Goal: Information Seeking & Learning: Learn about a topic

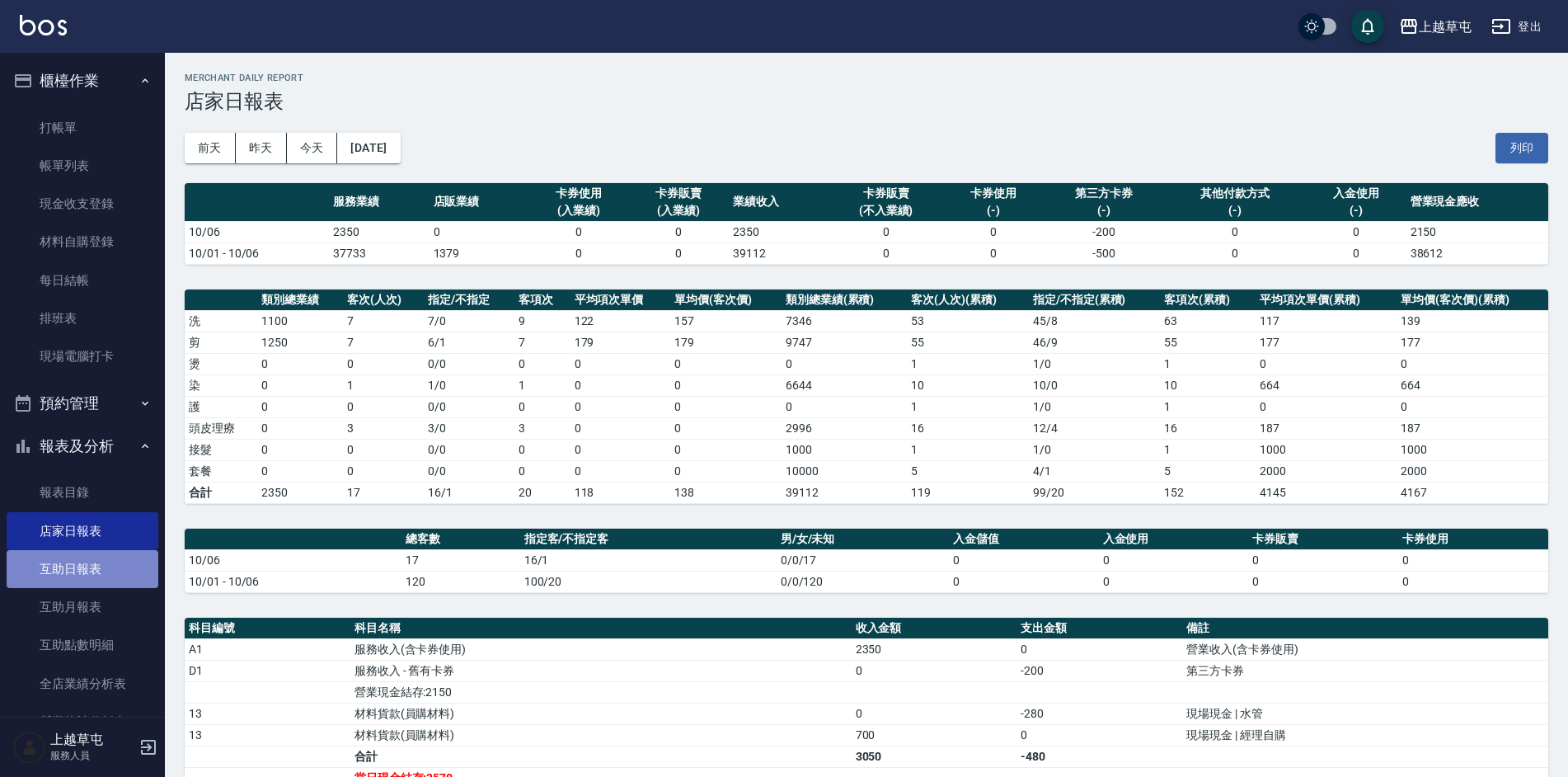
click at [82, 581] on link "互助日報表" at bounding box center [82, 569] width 152 height 38
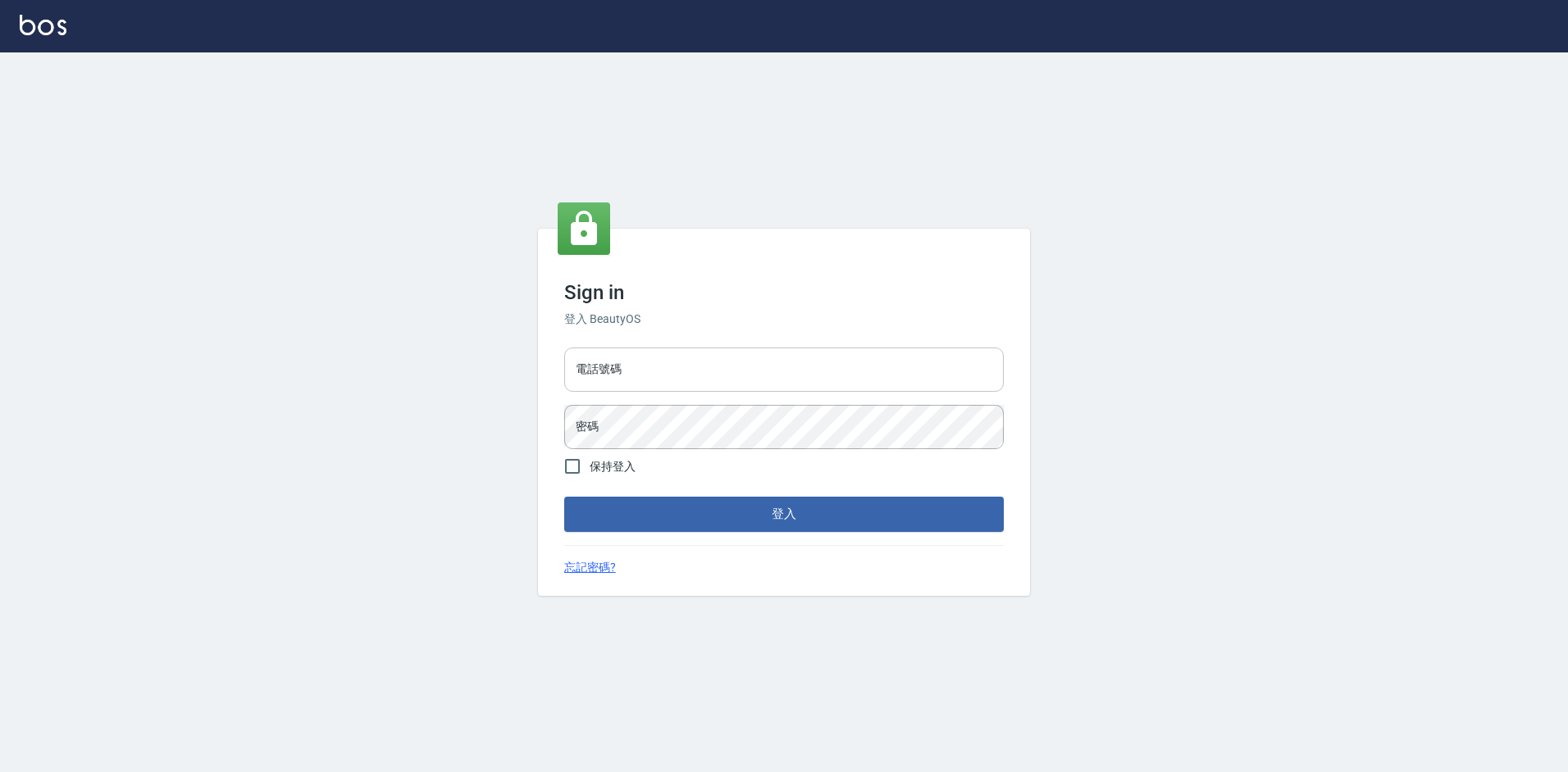
click at [625, 380] on input "電話號碼" at bounding box center [784, 370] width 439 height 44
type input "2380118"
click at [564, 497] on button "登入" at bounding box center [784, 514] width 439 height 34
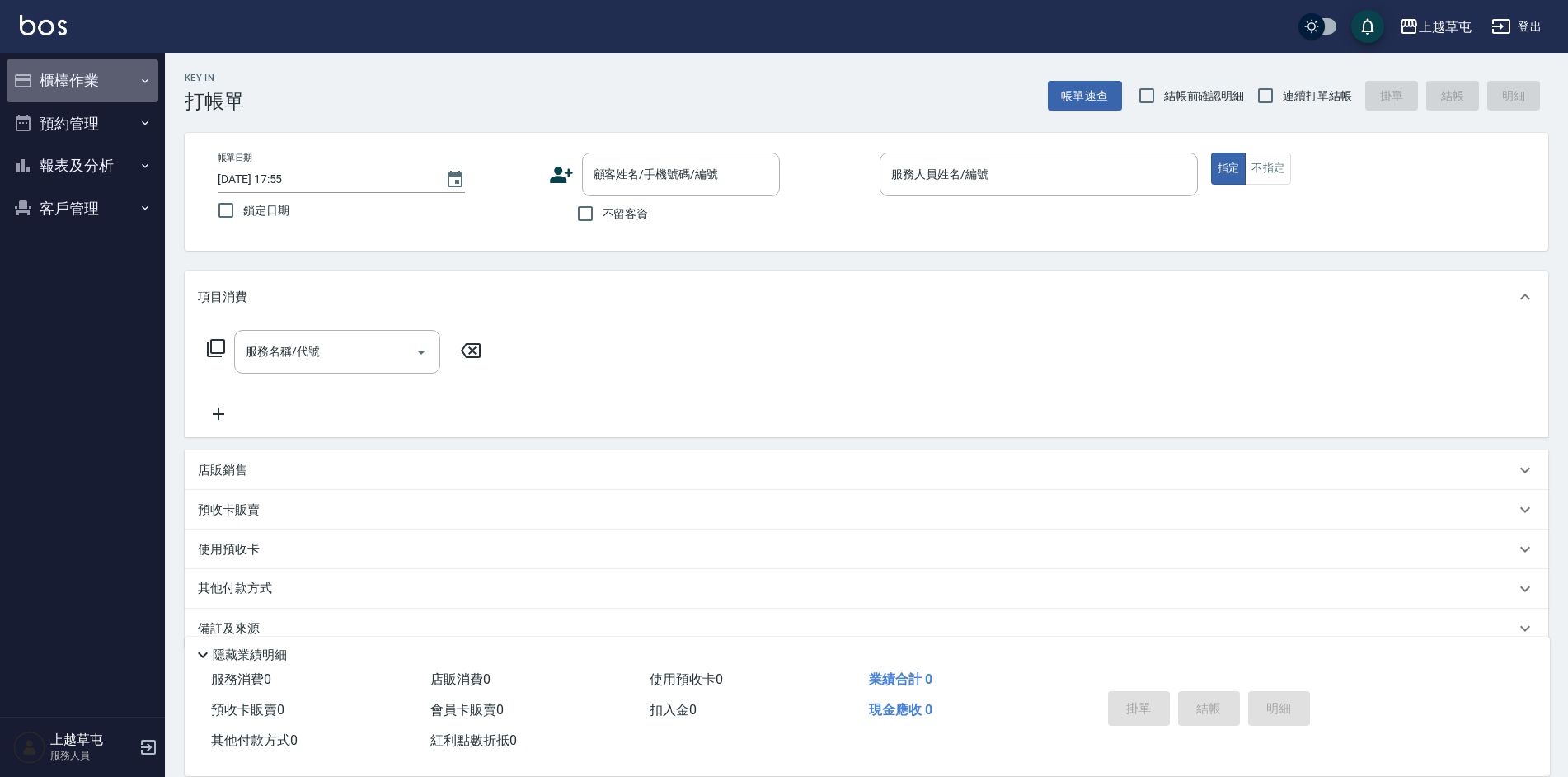
click at [113, 67] on button "櫃檯作業" at bounding box center [82, 81] width 152 height 43
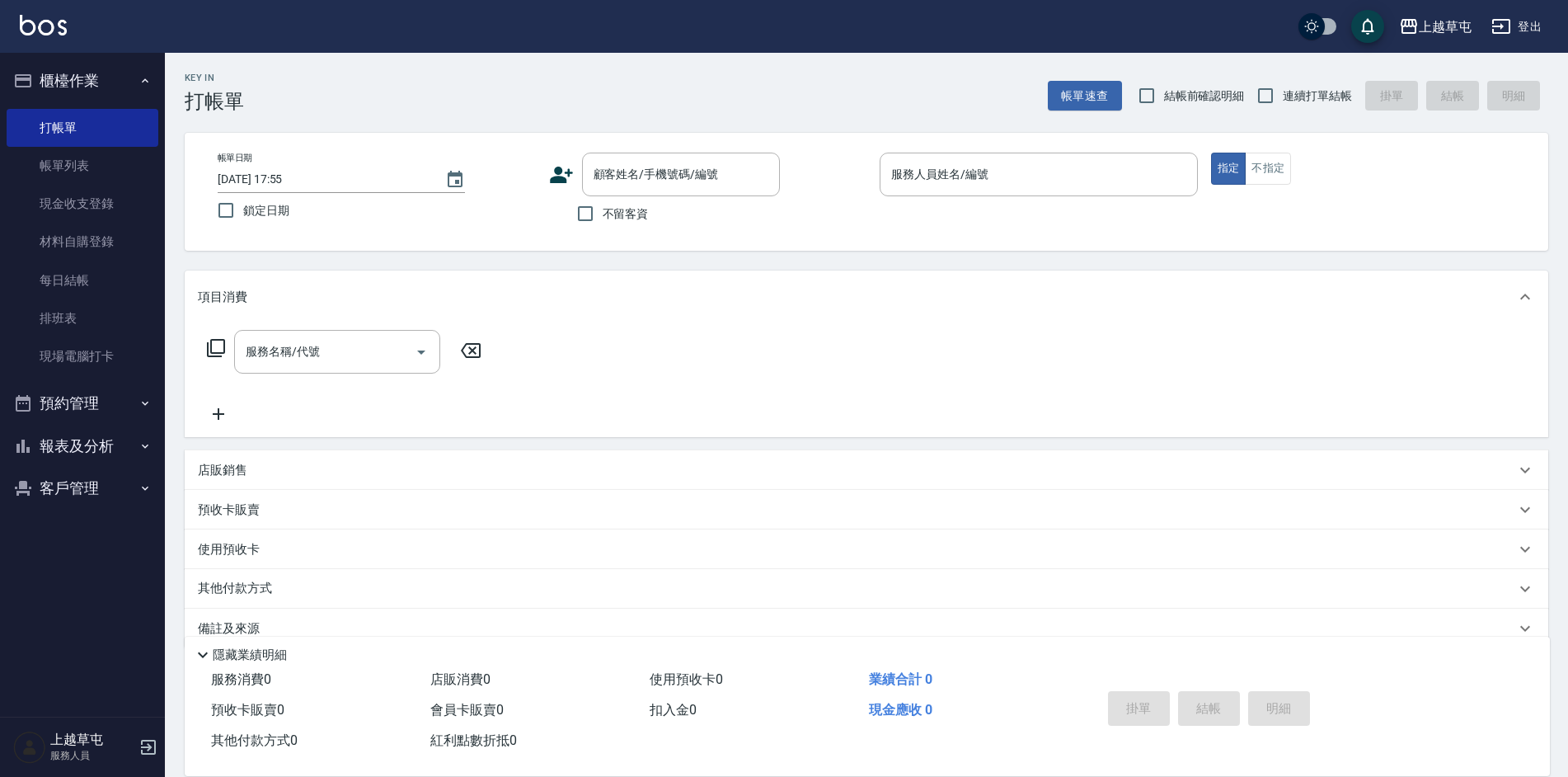
click at [126, 419] on button "預約管理" at bounding box center [82, 403] width 152 height 43
click at [62, 578] on button "報表及分析" at bounding box center [82, 574] width 152 height 43
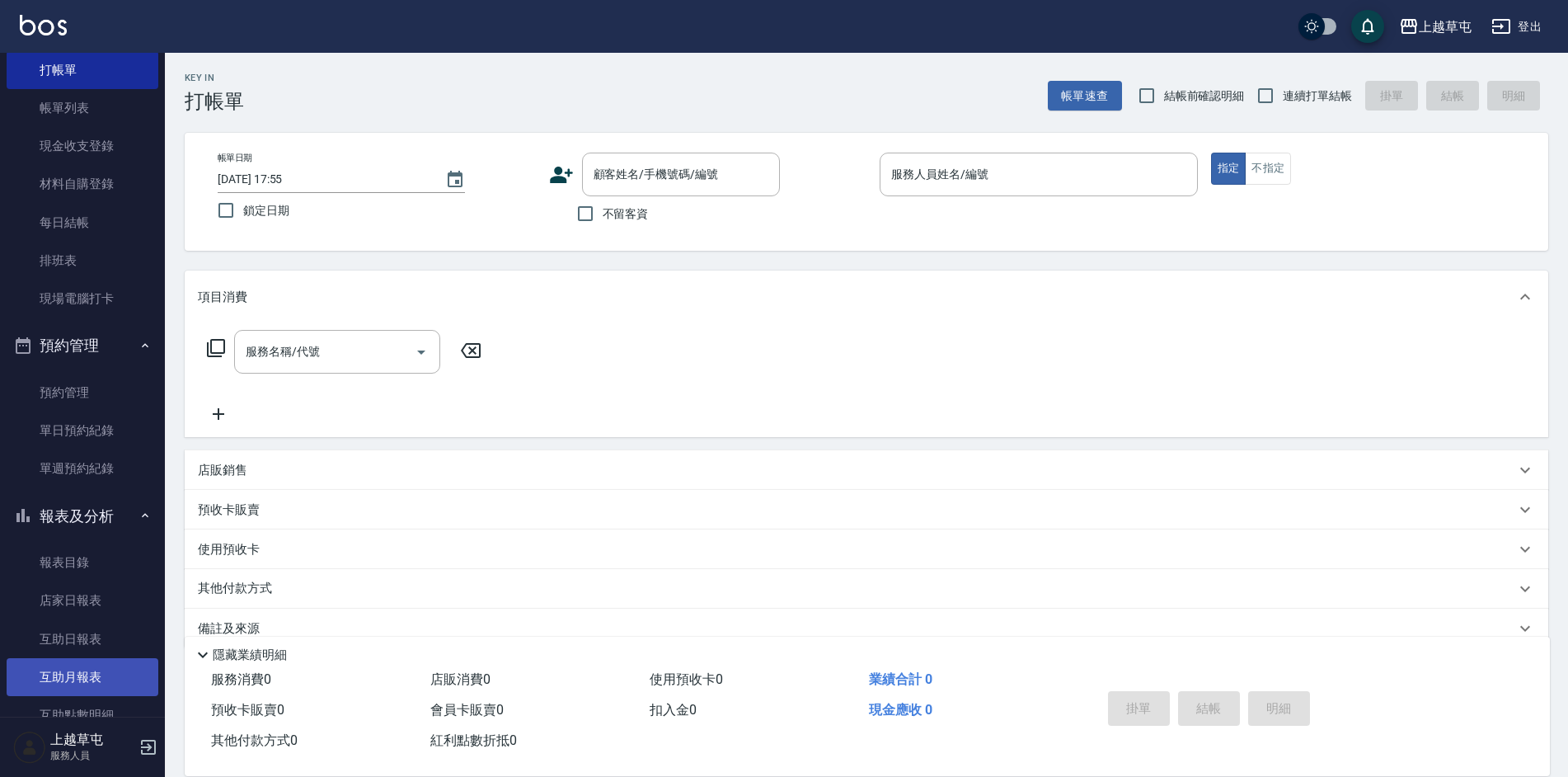
scroll to position [83, 0]
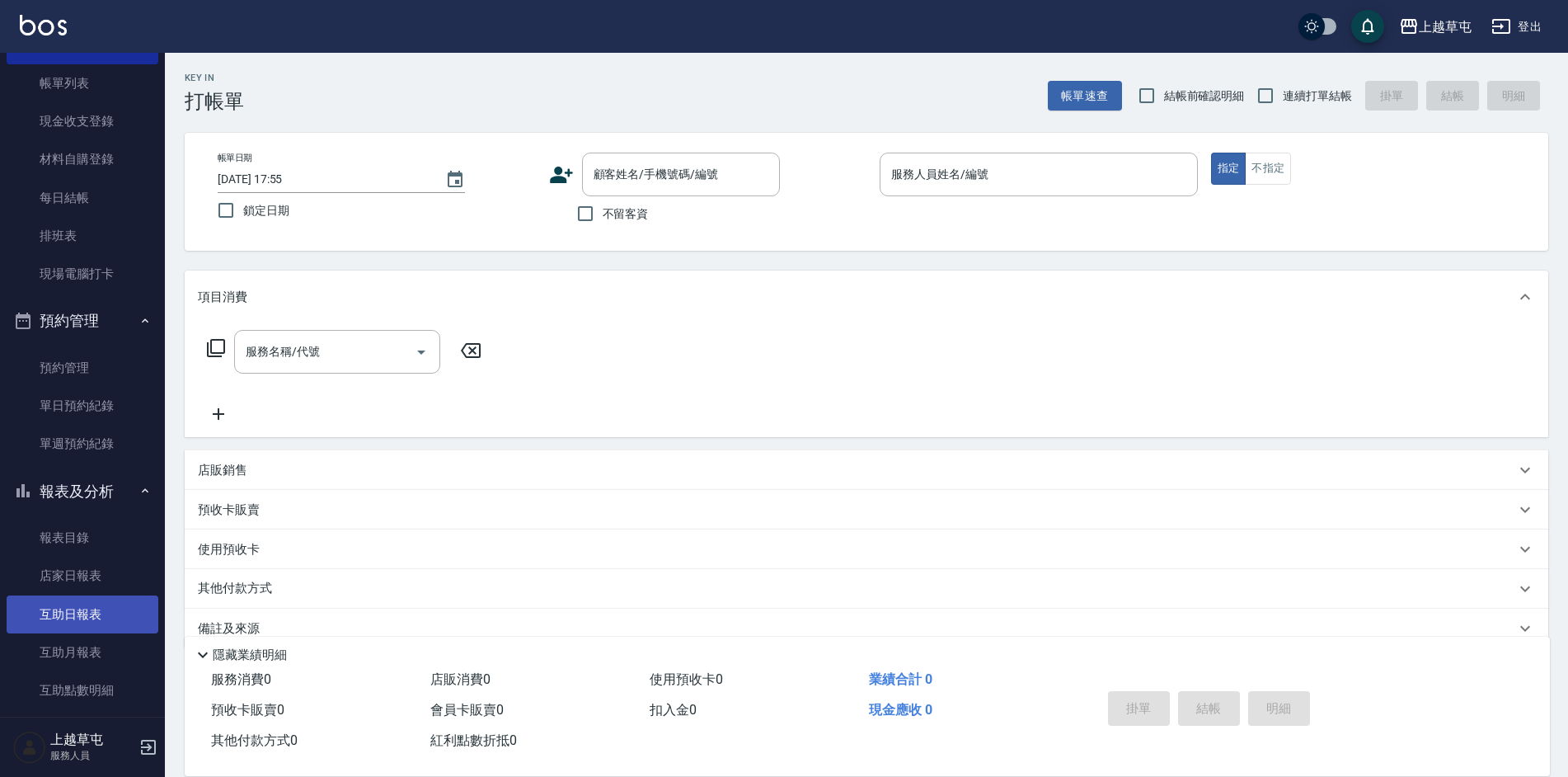
click at [84, 621] on link "互助日報表" at bounding box center [82, 615] width 152 height 38
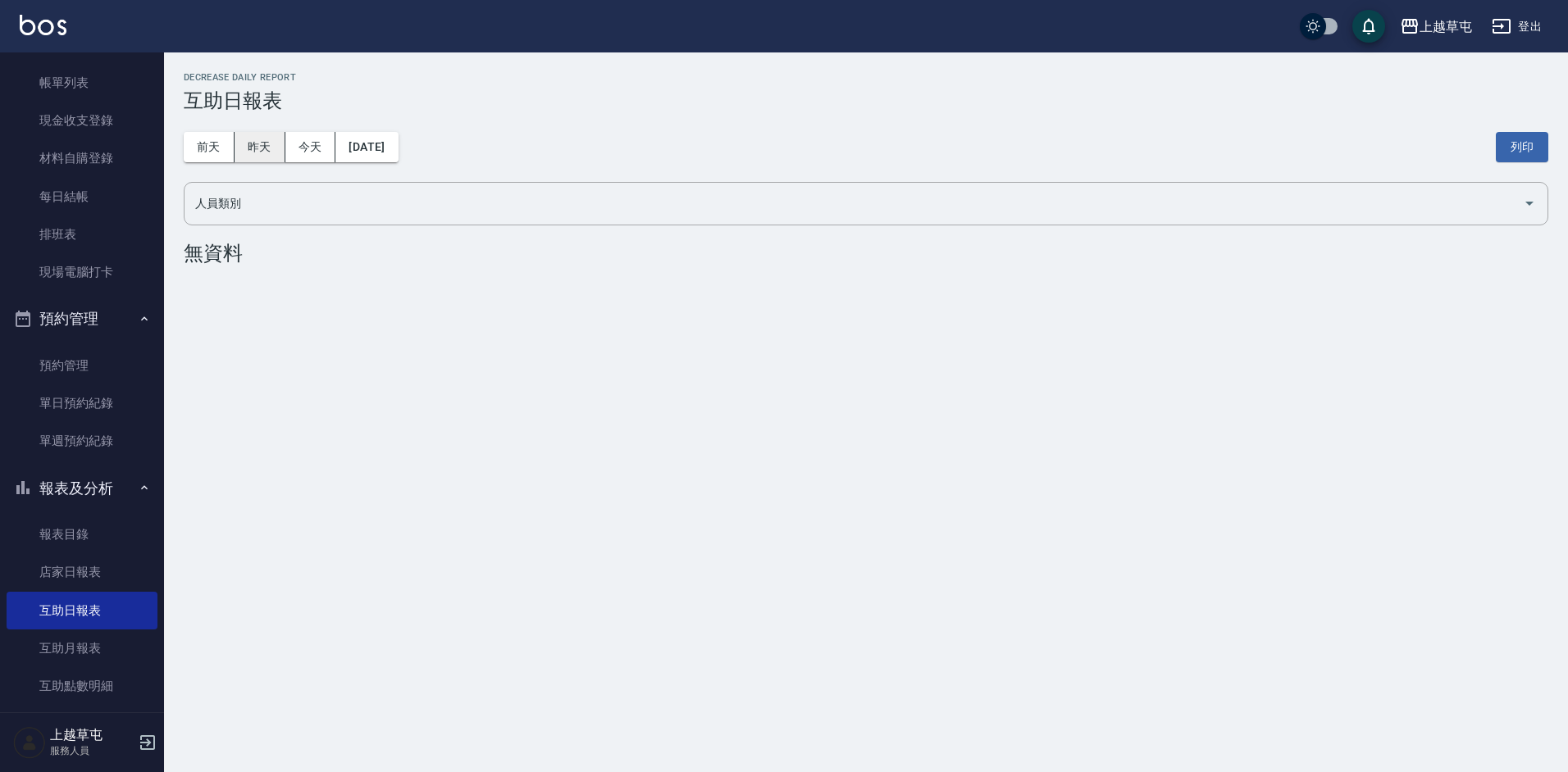
click at [273, 137] on button "昨天" at bounding box center [259, 147] width 50 height 31
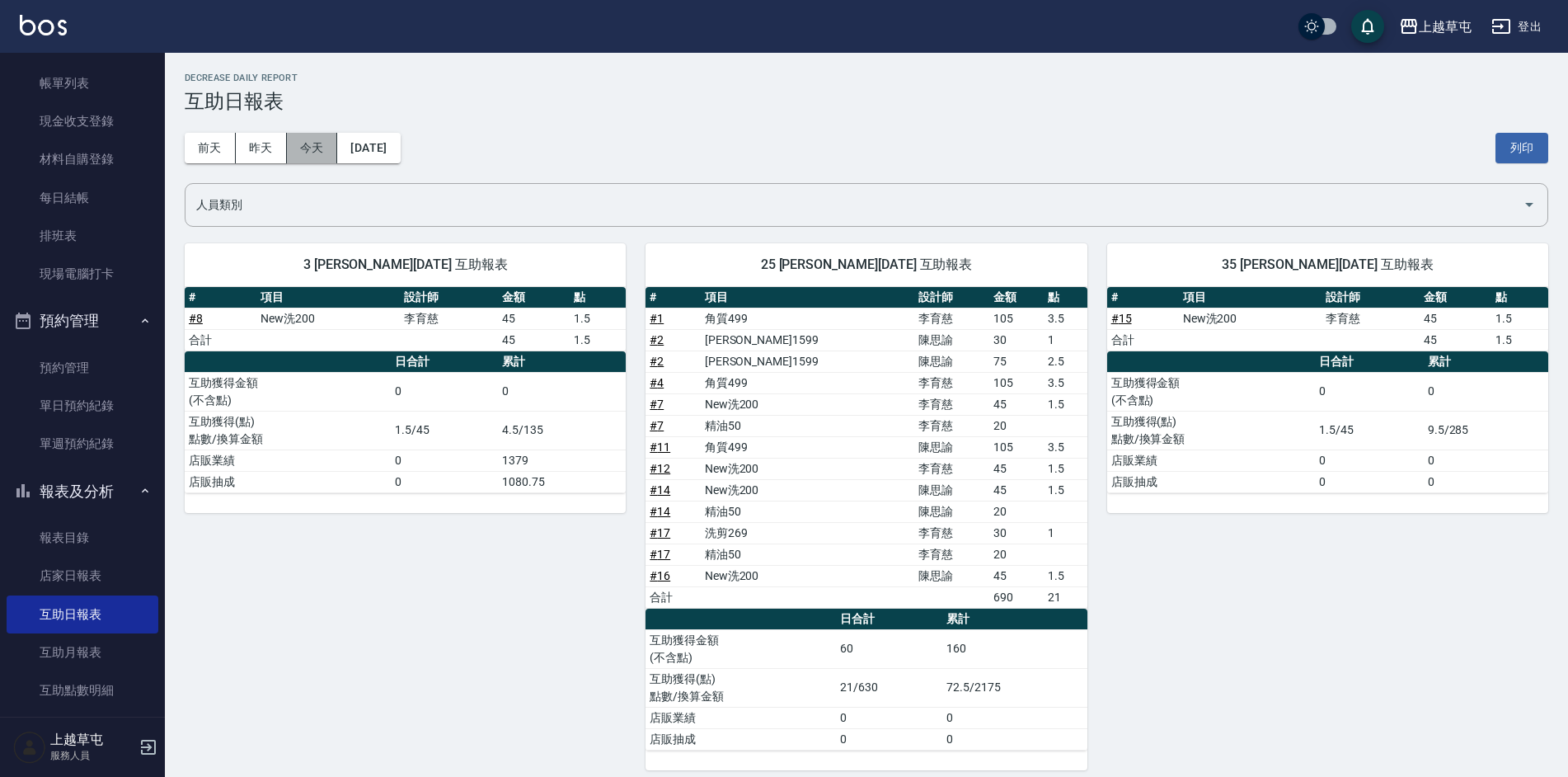
click at [308, 147] on button "今天" at bounding box center [312, 148] width 51 height 31
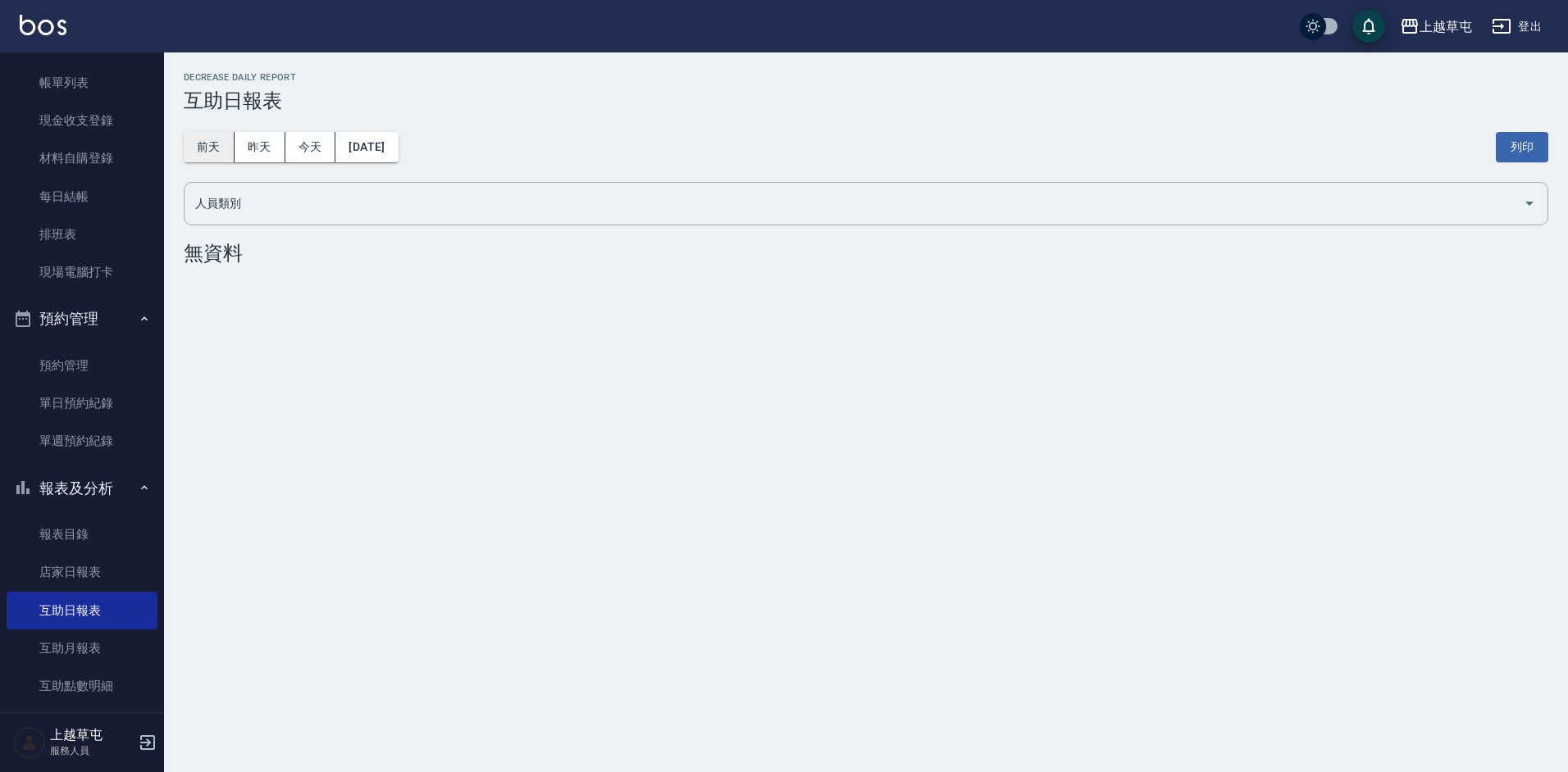
click at [219, 140] on button "前天" at bounding box center [208, 147] width 50 height 31
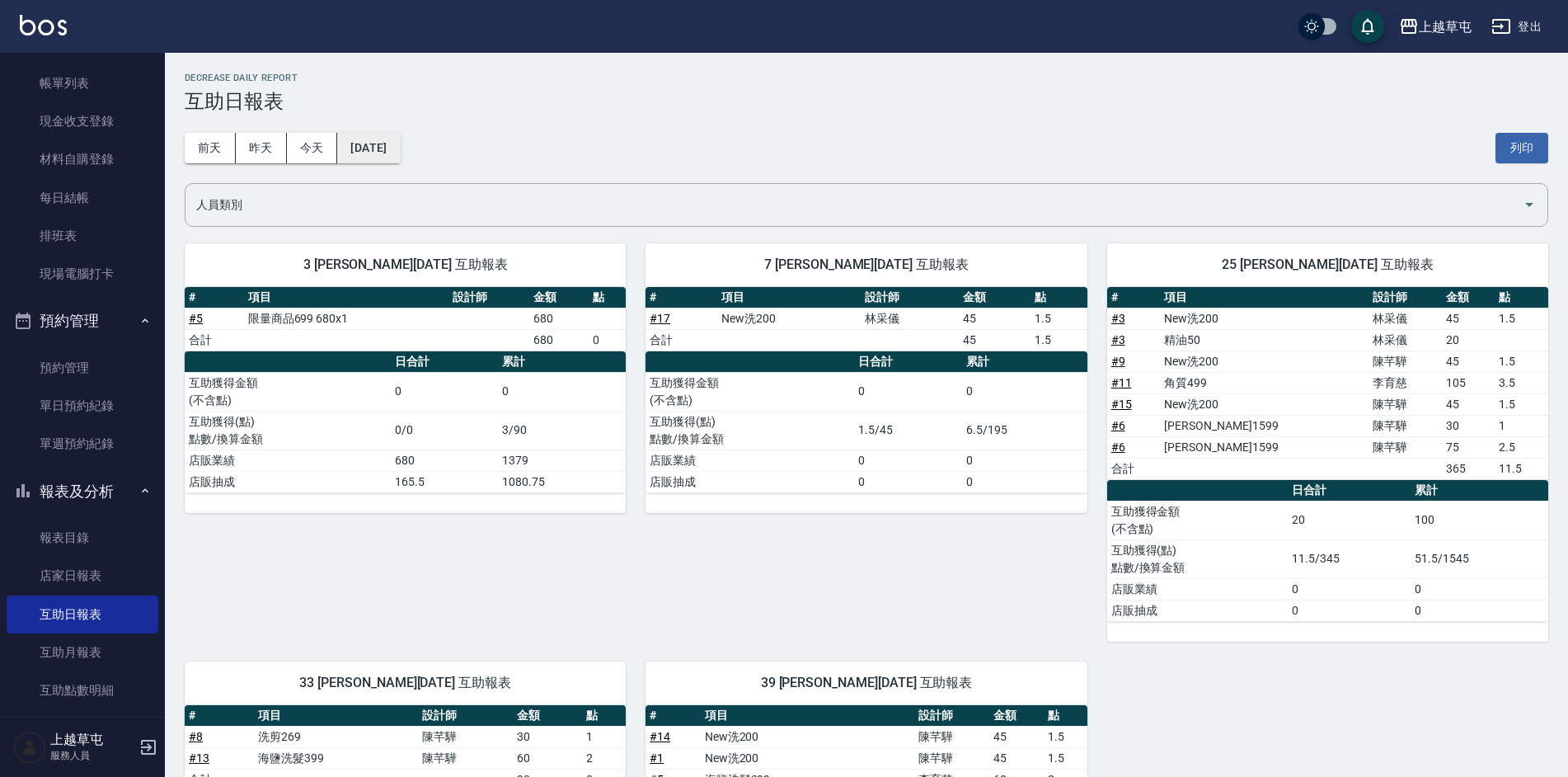
click at [400, 158] on button "2025/10/05" at bounding box center [368, 148] width 63 height 31
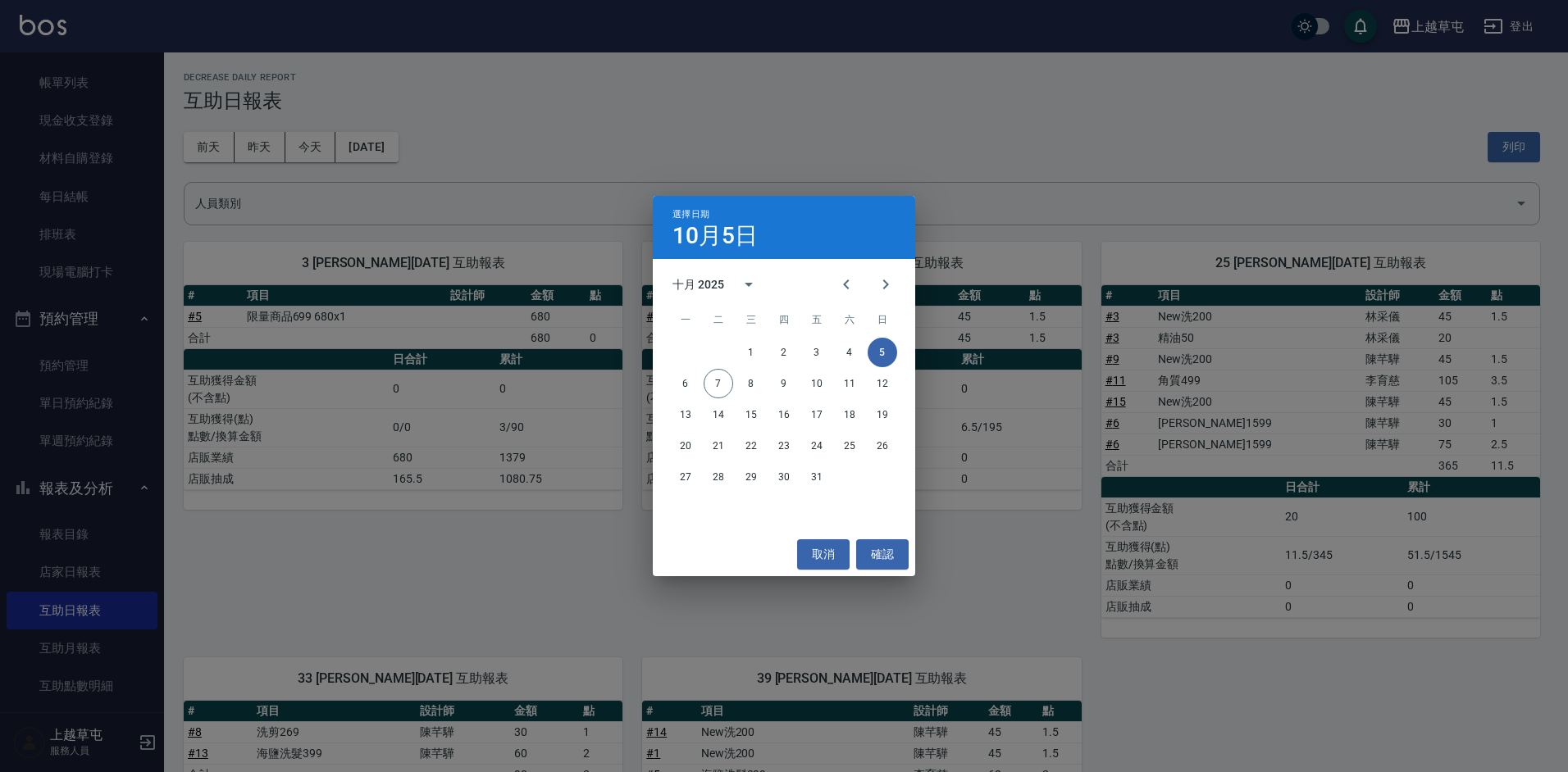
click at [231, 167] on div "選擇日期 10月5日 十月 2025 一 二 三 四 五 六 日 1 2 3 4 5 6 7 8 9 10 11 12 13 14 15 16 17 18 1…" at bounding box center [784, 386] width 1568 height 772
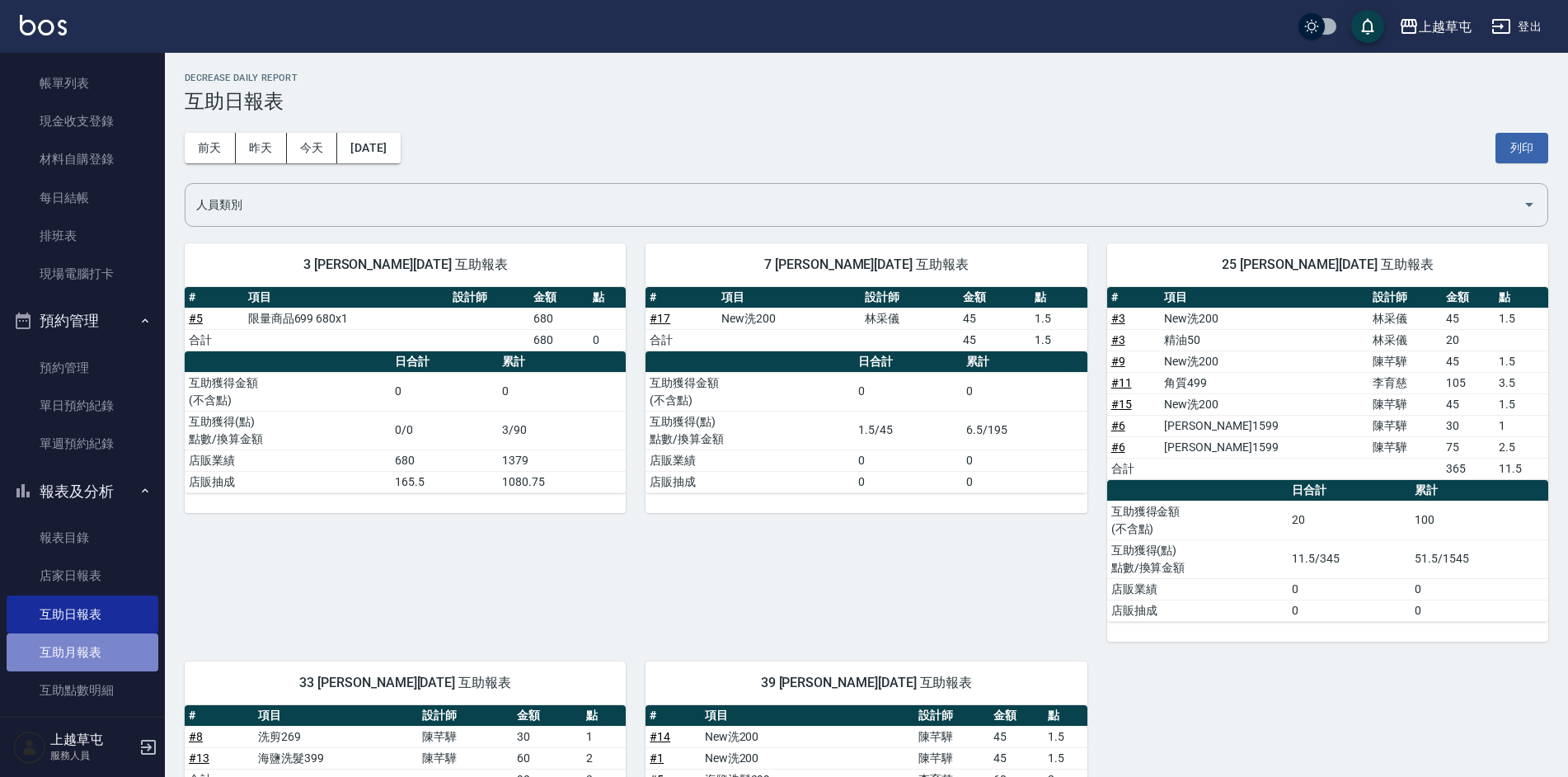
click at [110, 651] on link "互助月報表" at bounding box center [82, 652] width 152 height 38
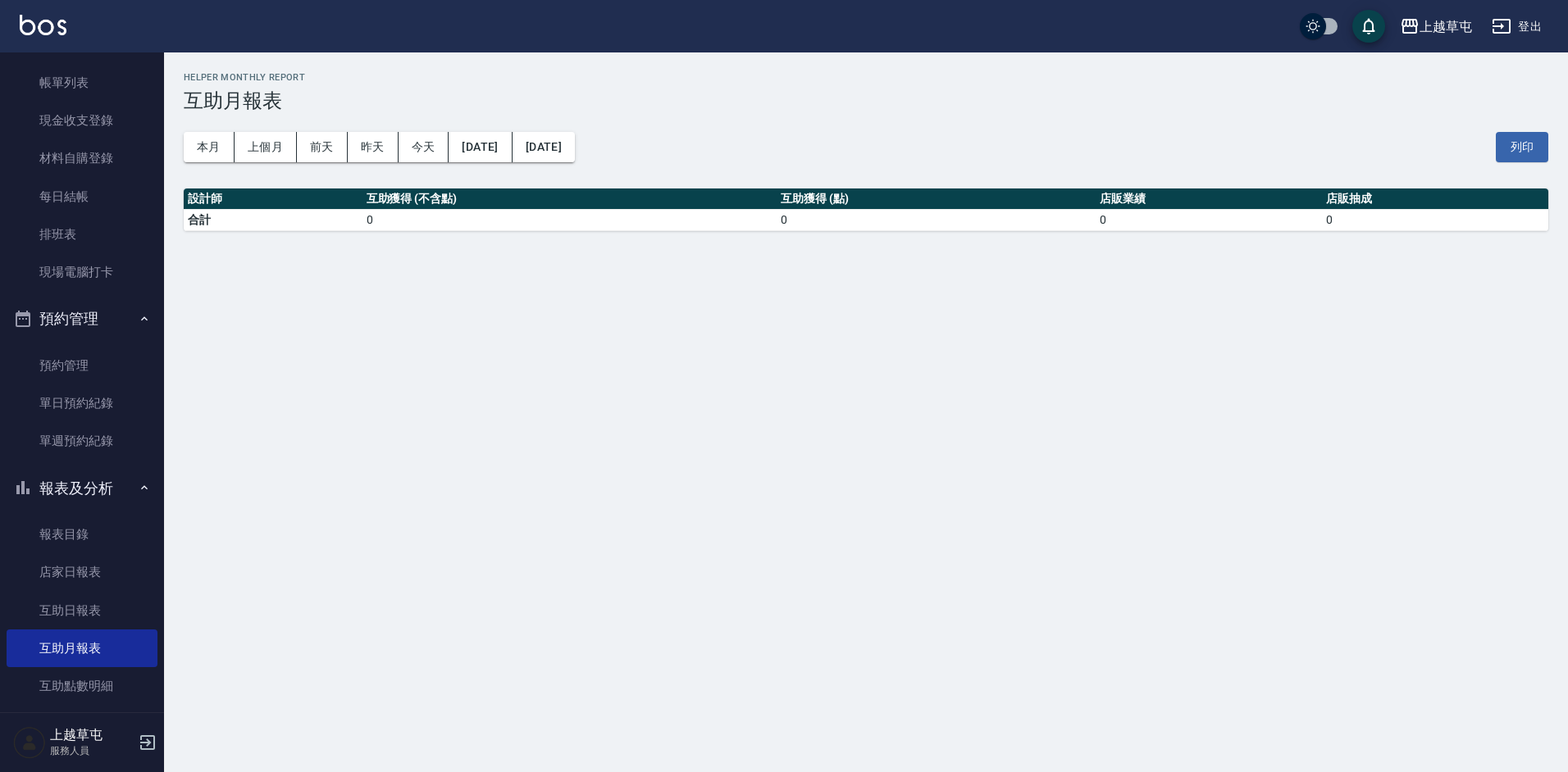
click at [214, 162] on div "本月 上個月 前天 昨天 今天 2025/10/07 2025/10/07 列印" at bounding box center [866, 147] width 1365 height 70
click at [215, 153] on button "本月" at bounding box center [208, 147] width 50 height 31
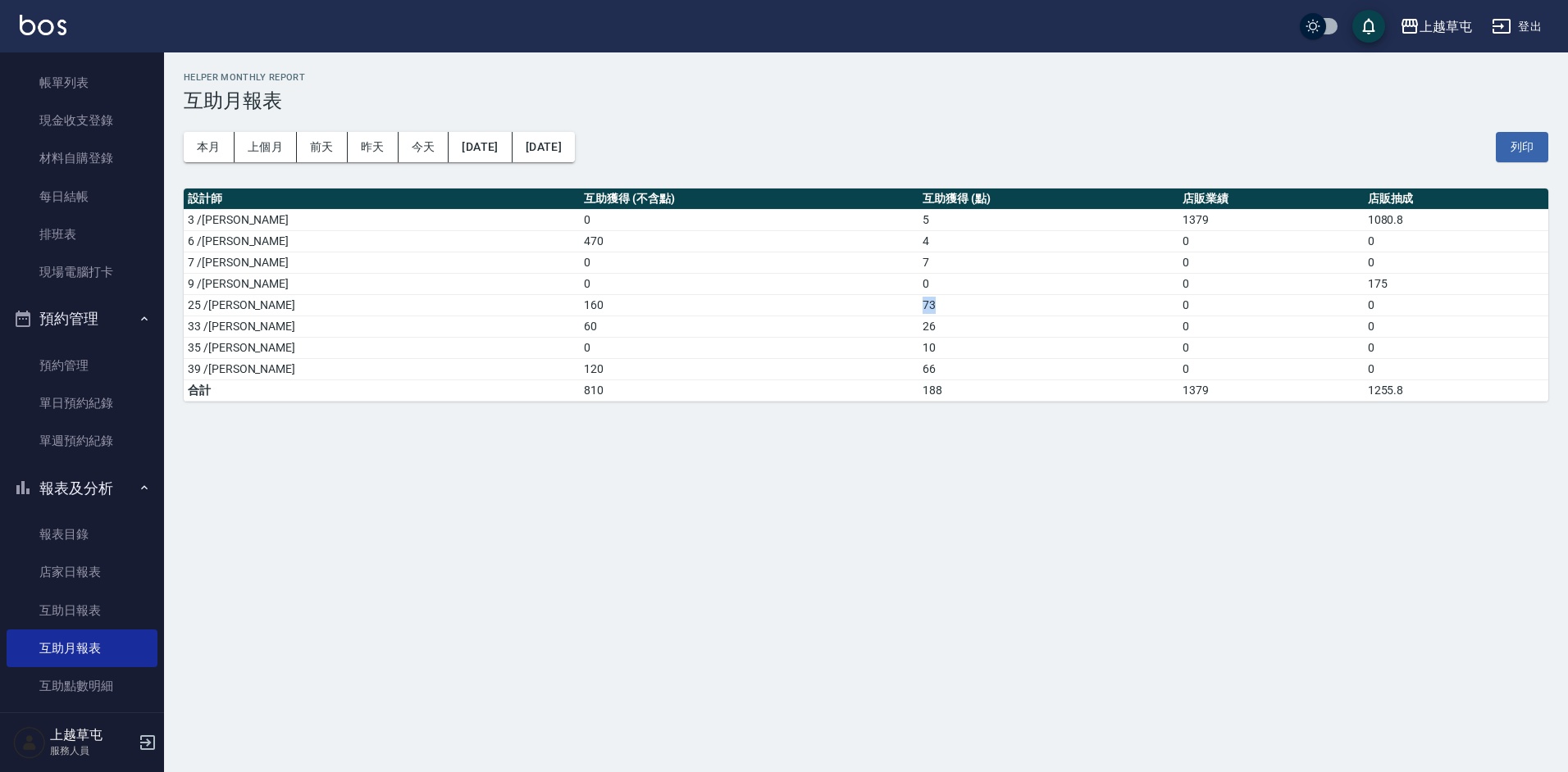
drag, startPoint x: 828, startPoint y: 307, endPoint x: 864, endPoint y: 304, distance: 36.1
click at [919, 304] on td "73" at bounding box center [1048, 304] width 260 height 21
drag, startPoint x: 864, startPoint y: 304, endPoint x: 873, endPoint y: 383, distance: 79.5
click at [919, 383] on td "188" at bounding box center [1048, 389] width 260 height 21
drag, startPoint x: 747, startPoint y: 362, endPoint x: 874, endPoint y: 385, distance: 129.1
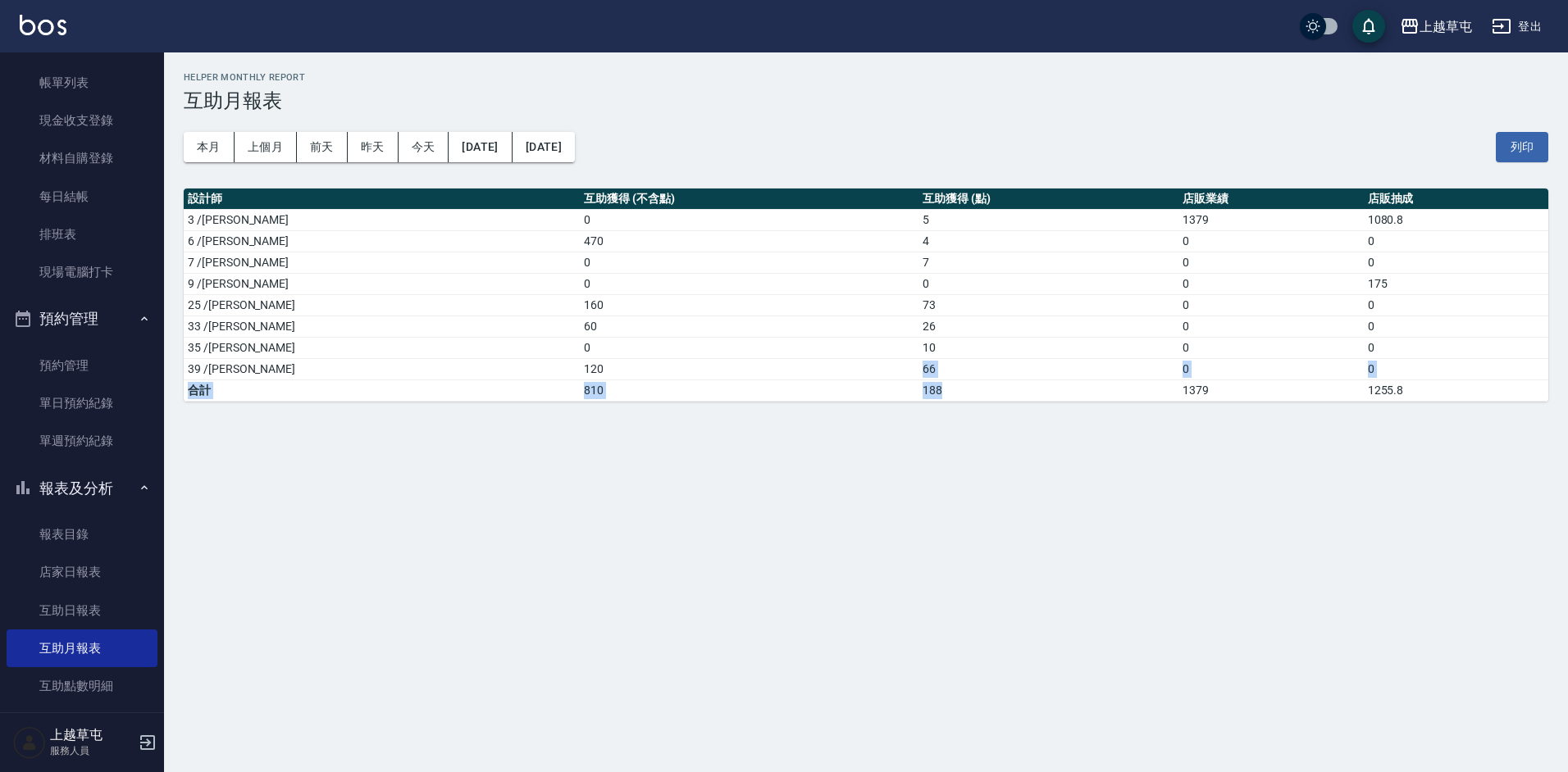
click at [874, 385] on tbody "3 /李育慈 0 5 1379 1080.8 6 /陳芊驊 470 4 0 0 7 /林采儀 0 7 0 0 9 /陳思諭 0 0 0 175 25 /吳芷欣…" at bounding box center [866, 305] width 1365 height 192
click at [919, 385] on td "188" at bounding box center [1048, 389] width 260 height 21
drag, startPoint x: 820, startPoint y: 330, endPoint x: 879, endPoint y: 336, distance: 59.3
click at [879, 336] on tr "33 /蔣采靜 60 26 0 0" at bounding box center [866, 325] width 1365 height 21
drag, startPoint x: 879, startPoint y: 336, endPoint x: 876, endPoint y: 392, distance: 56.1
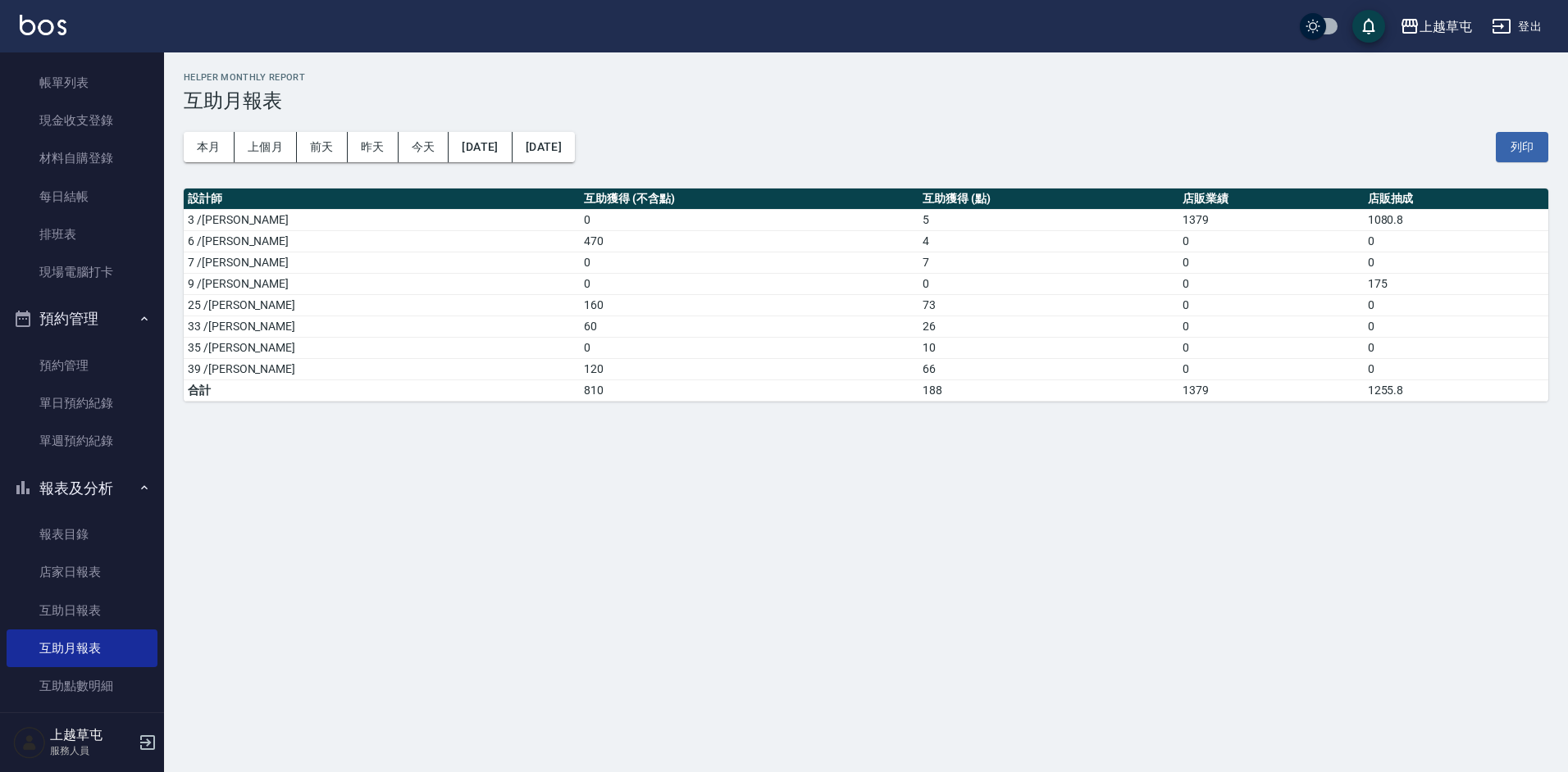
click at [919, 392] on td "188" at bounding box center [1048, 389] width 260 height 21
drag, startPoint x: 813, startPoint y: 352, endPoint x: 866, endPoint y: 356, distance: 53.2
click at [866, 356] on tr "35 /林彥柏 0 10 0 0" at bounding box center [866, 347] width 1365 height 21
drag, startPoint x: 866, startPoint y: 356, endPoint x: 889, endPoint y: 356, distance: 23.0
click at [919, 356] on td "10" at bounding box center [1048, 347] width 260 height 21
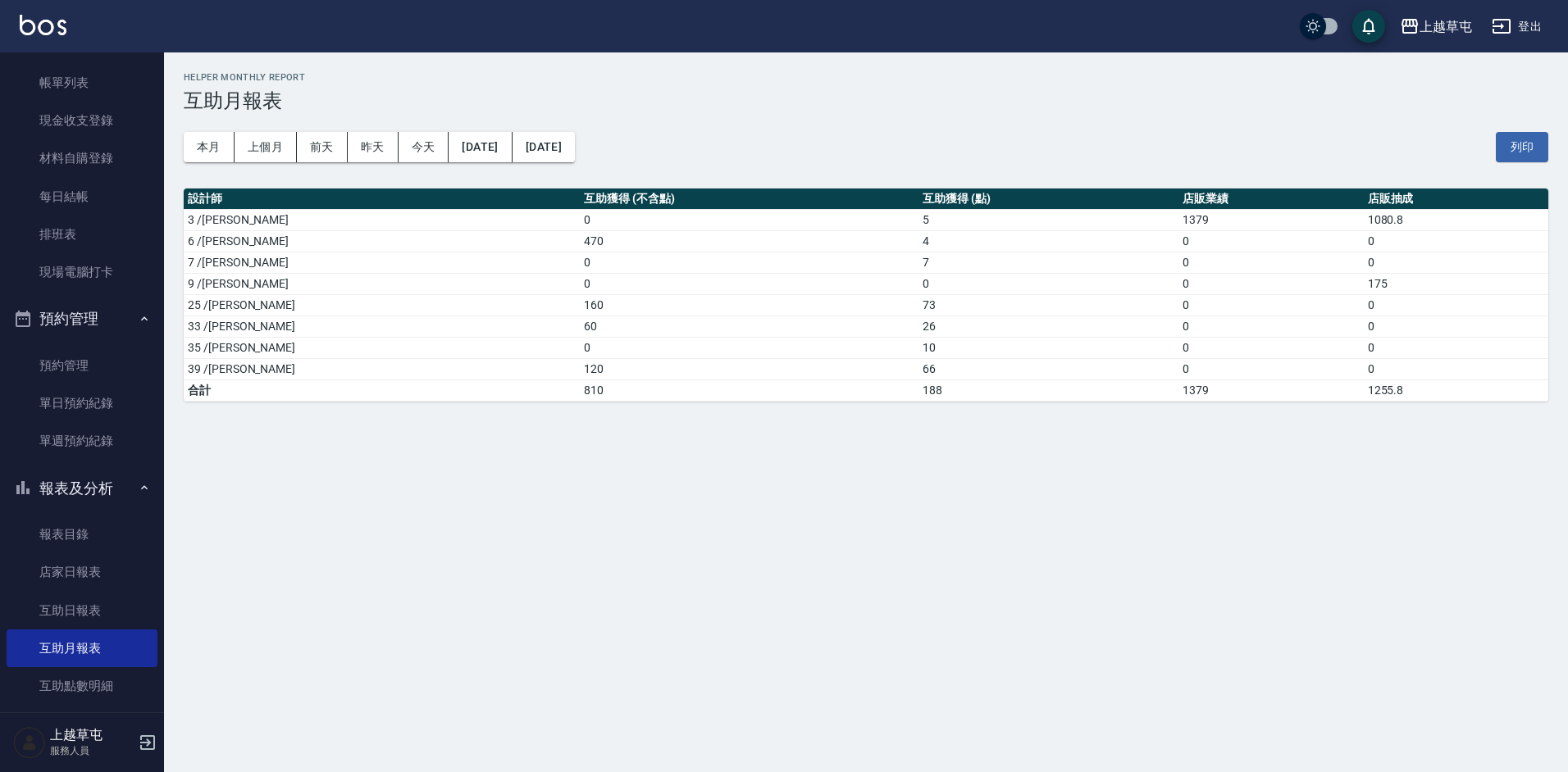
click at [1014, 536] on div "上越草屯 2025-10-01 - 2025-10-31 互助月報表 列印時間： 2025-10-07-17:55 Helper Monthly Report…" at bounding box center [784, 386] width 1568 height 772
drag, startPoint x: 1126, startPoint y: 373, endPoint x: 1356, endPoint y: 370, distance: 230.0
click at [1356, 370] on tr "39 /程煒智 120 66 0 0" at bounding box center [866, 368] width 1365 height 21
drag, startPoint x: 1356, startPoint y: 370, endPoint x: 1346, endPoint y: 388, distance: 20.6
click at [1364, 388] on td "1255.8" at bounding box center [1456, 389] width 185 height 21
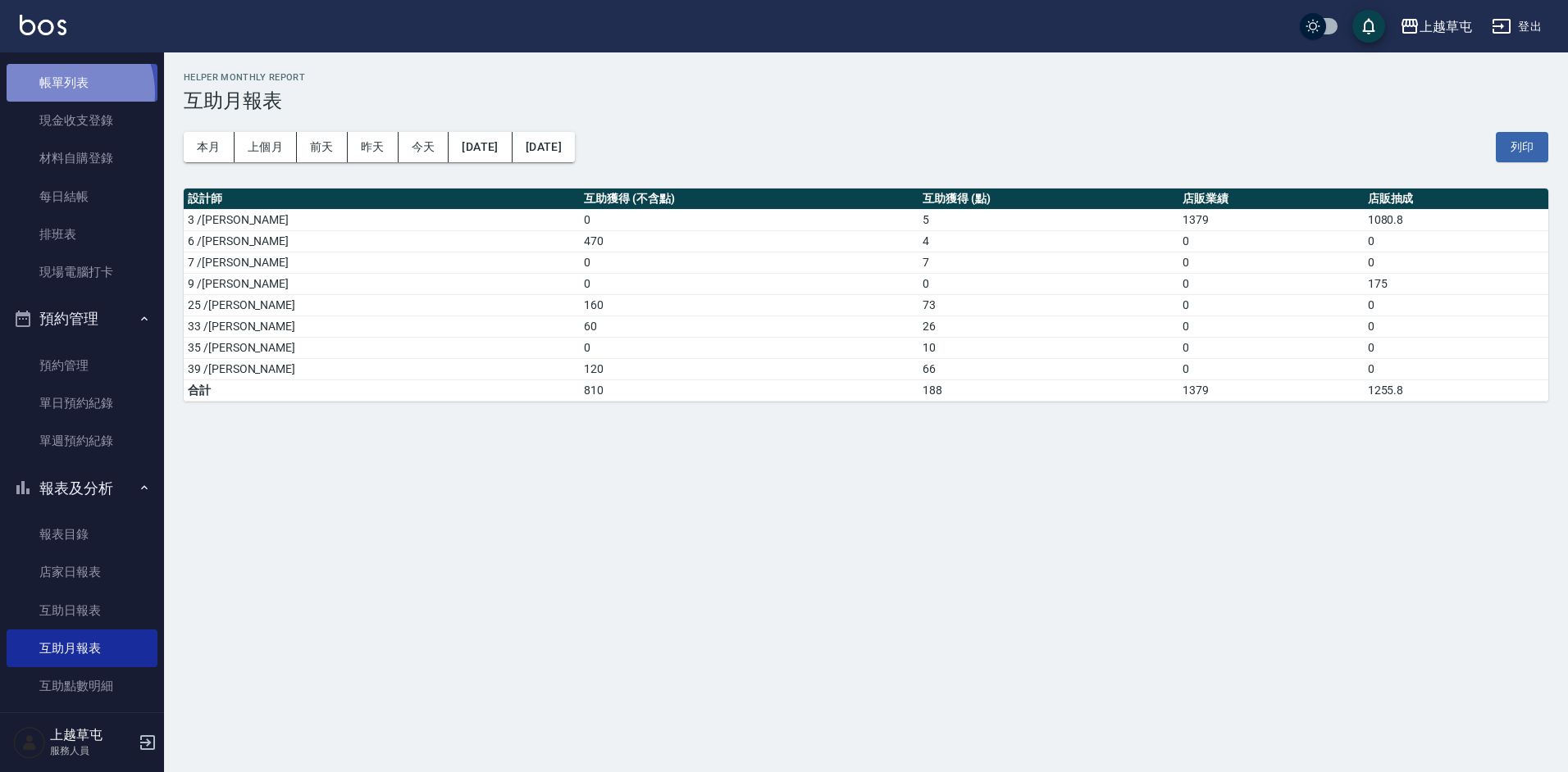
click at [62, 92] on link "帳單列表" at bounding box center [82, 83] width 151 height 38
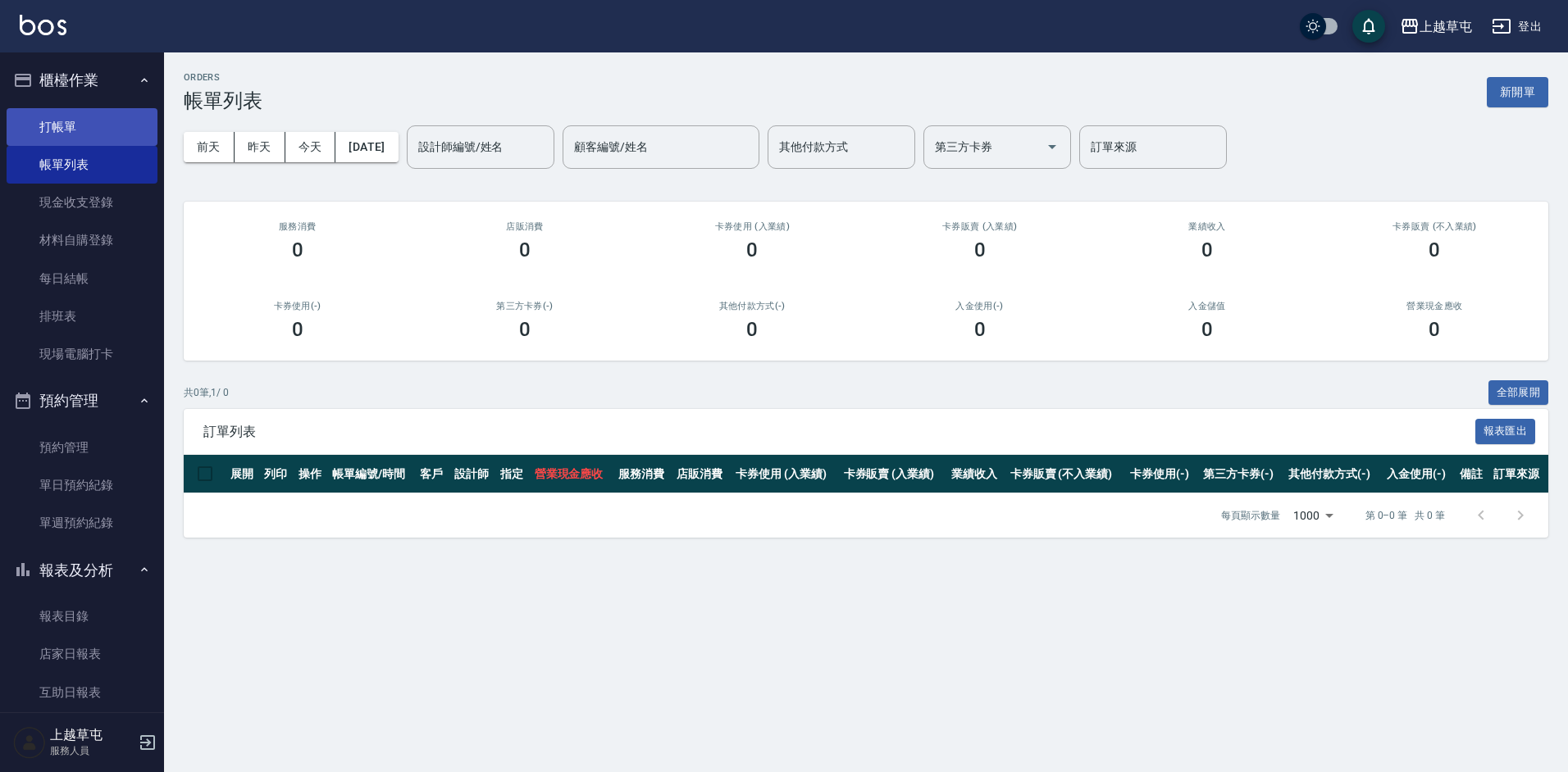
click at [92, 108] on link "打帳單" at bounding box center [82, 127] width 151 height 38
